Goal: Task Accomplishment & Management: Manage account settings

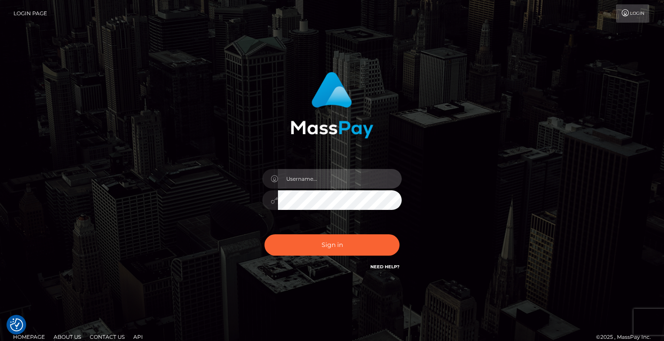
click at [304, 177] on input "text" at bounding box center [340, 179] width 124 height 20
type input "motsekemalefa@gmail.com"
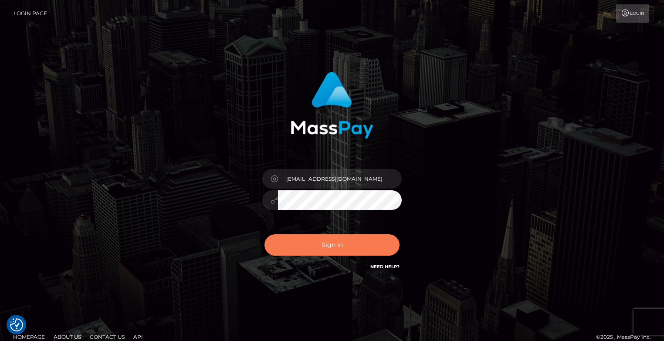
click at [350, 243] on button "Sign in" at bounding box center [332, 245] width 135 height 21
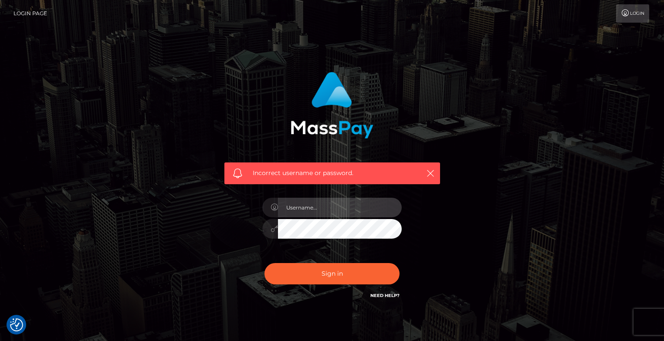
click at [354, 203] on input "text" at bounding box center [340, 208] width 124 height 20
type input "motsekemalefa@gmail.com"
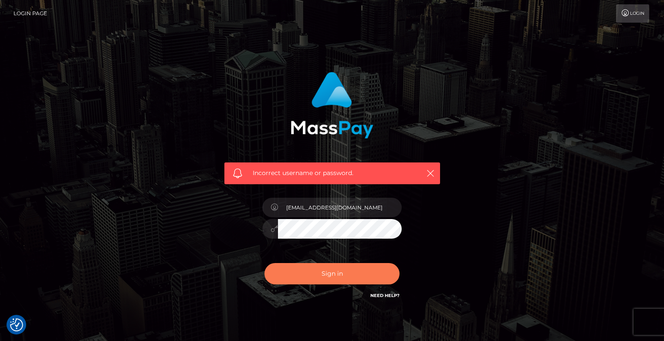
click at [309, 281] on button "Sign in" at bounding box center [332, 273] width 135 height 21
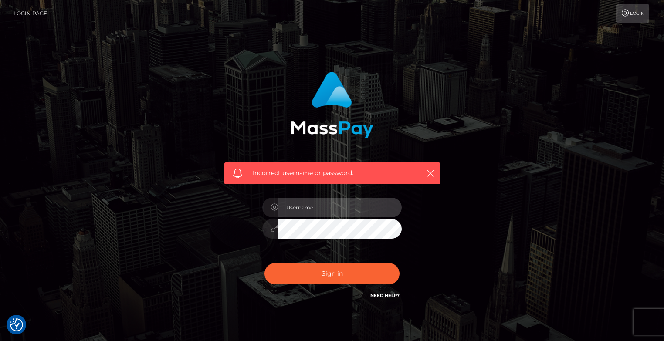
click at [347, 210] on input "text" at bounding box center [340, 208] width 124 height 20
type input "[EMAIL_ADDRESS][DOMAIN_NAME]"
click at [276, 208] on icon at bounding box center [274, 207] width 7 height 7
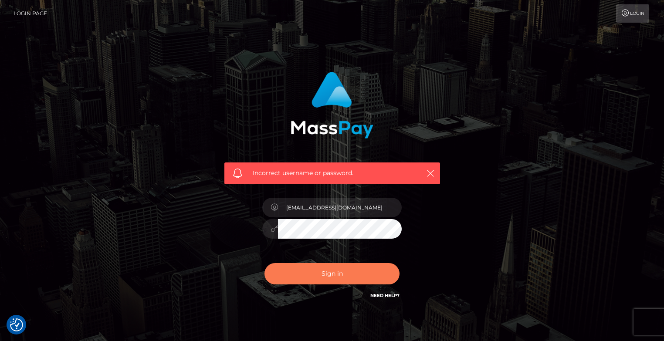
click at [364, 271] on button "Sign in" at bounding box center [332, 273] width 135 height 21
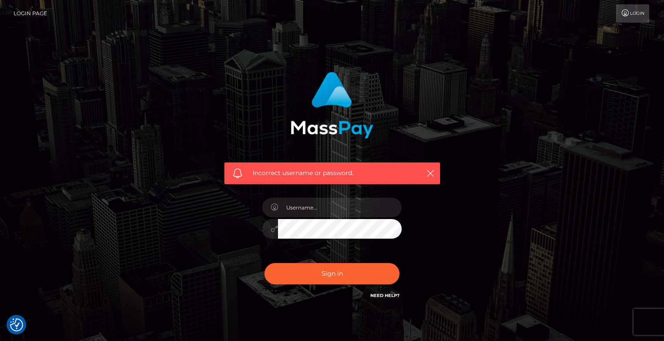
click at [390, 294] on link "Need Help?" at bounding box center [385, 296] width 29 height 6
click at [480, 107] on div "Incorrect username or password." at bounding box center [332, 190] width 497 height 251
click at [336, 269] on button "Sign in" at bounding box center [332, 273] width 135 height 21
click at [334, 271] on button "Sign in" at bounding box center [332, 273] width 135 height 21
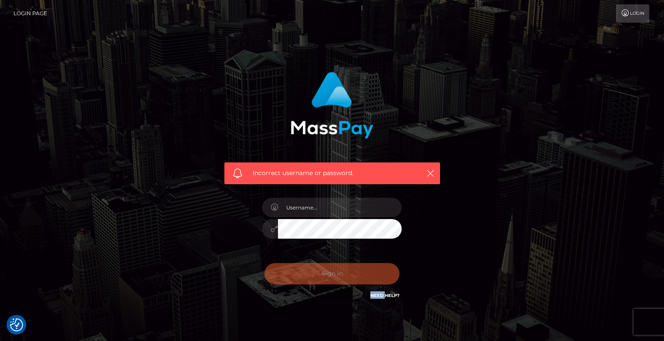
click at [334, 271] on div "Sign in Need Help?" at bounding box center [332, 277] width 153 height 39
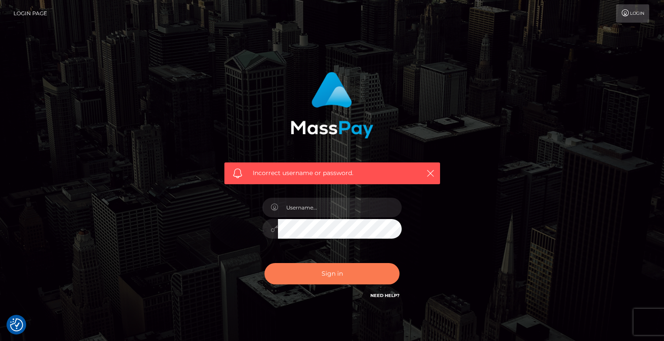
click at [334, 271] on button "Sign in" at bounding box center [332, 273] width 135 height 21
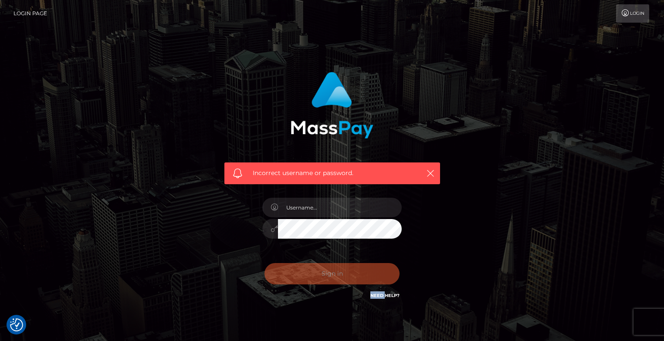
click at [334, 271] on div "Sign in Need Help?" at bounding box center [332, 277] width 153 height 39
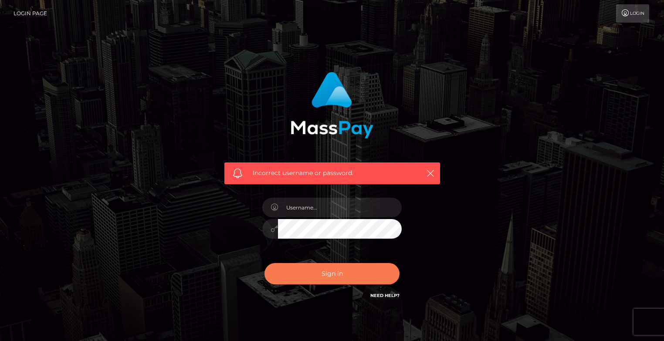
click at [334, 271] on button "Sign in" at bounding box center [332, 273] width 135 height 21
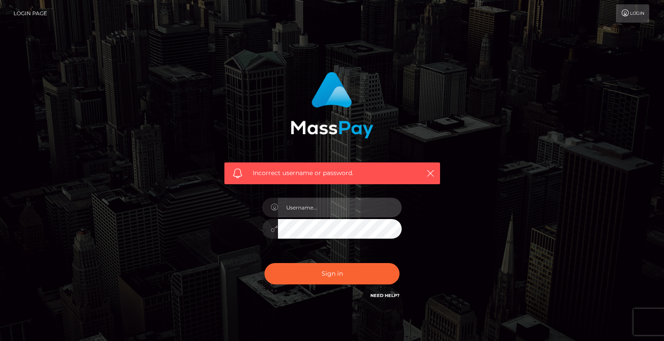
drag, startPoint x: 0, startPoint y: 0, endPoint x: 360, endPoint y: 206, distance: 415.0
click at [360, 206] on input "text" at bounding box center [340, 208] width 124 height 20
type input "[EMAIL_ADDRESS][DOMAIN_NAME]"
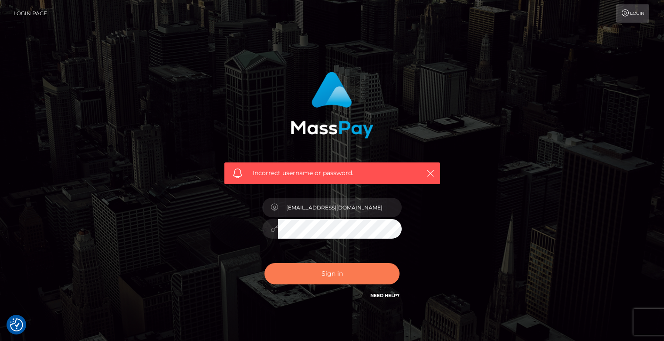
click at [342, 273] on button "Sign in" at bounding box center [332, 273] width 135 height 21
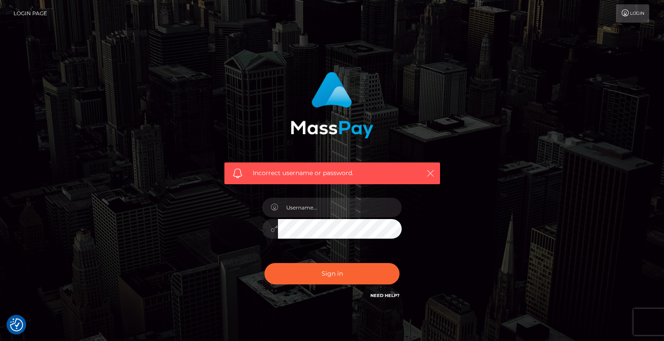
click at [427, 171] on icon "button" at bounding box center [430, 173] width 9 height 9
click at [433, 172] on icon "button" at bounding box center [430, 173] width 9 height 9
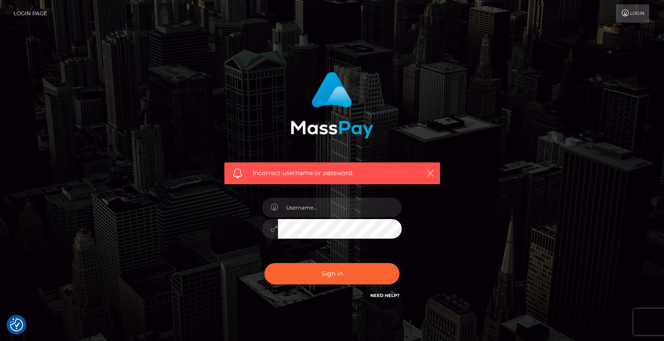
click at [433, 172] on icon "button" at bounding box center [430, 173] width 9 height 9
click at [362, 216] on input "text" at bounding box center [340, 208] width 124 height 20
type input "[EMAIL_ADDRESS][DOMAIN_NAME]"
